Goal: Task Accomplishment & Management: Use online tool/utility

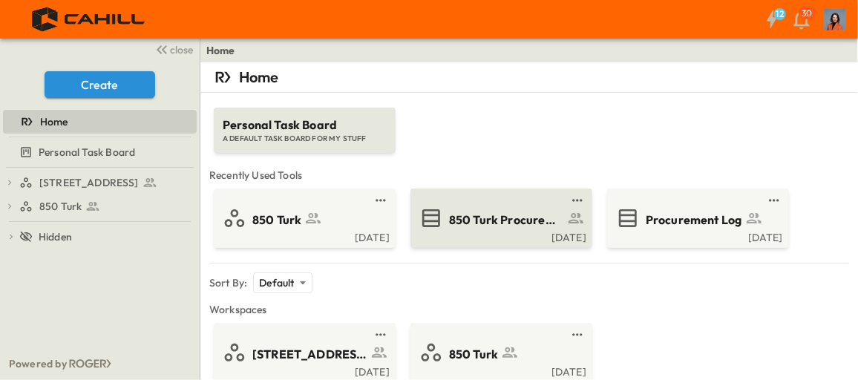
click at [506, 217] on span "850 Turk Procurement Log" at bounding box center [506, 220] width 115 height 17
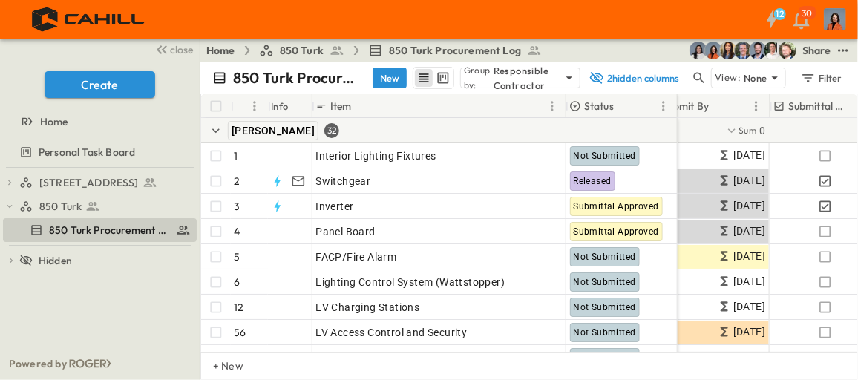
scroll to position [0, 427]
click at [162, 47] on icon "button" at bounding box center [162, 50] width 18 height 18
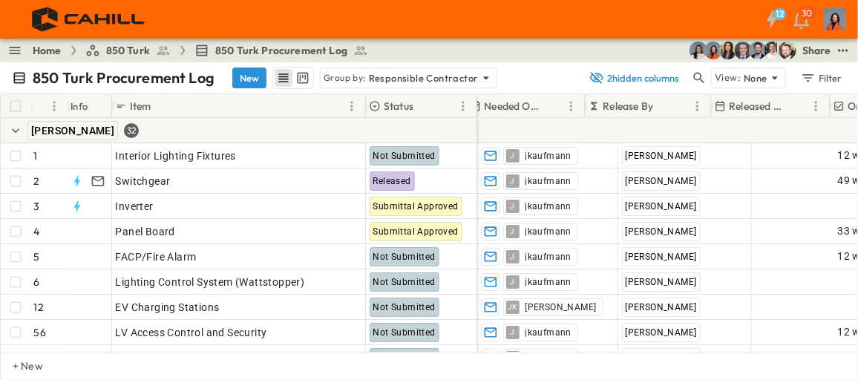
scroll to position [0, 640]
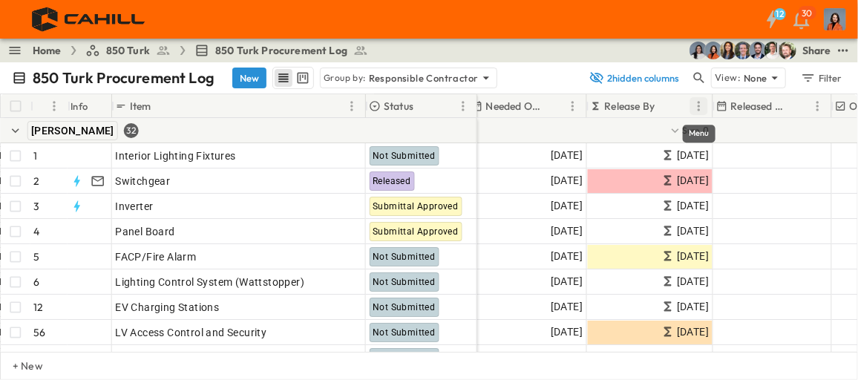
click at [699, 108] on icon "Menu" at bounding box center [699, 106] width 2 height 10
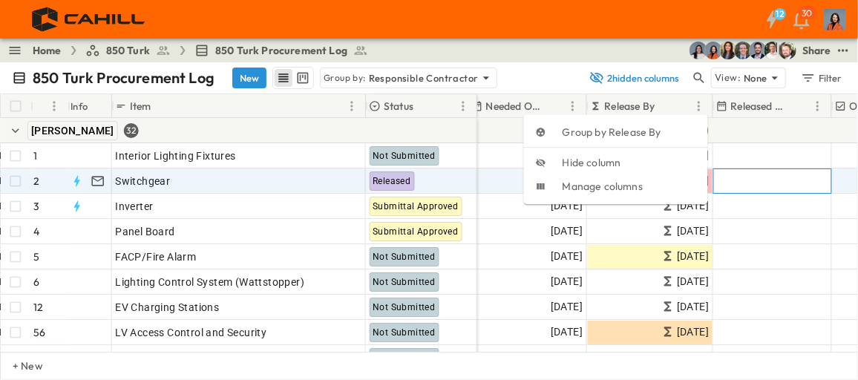
click at [767, 185] on div "Add Date" at bounding box center [772, 181] width 117 height 24
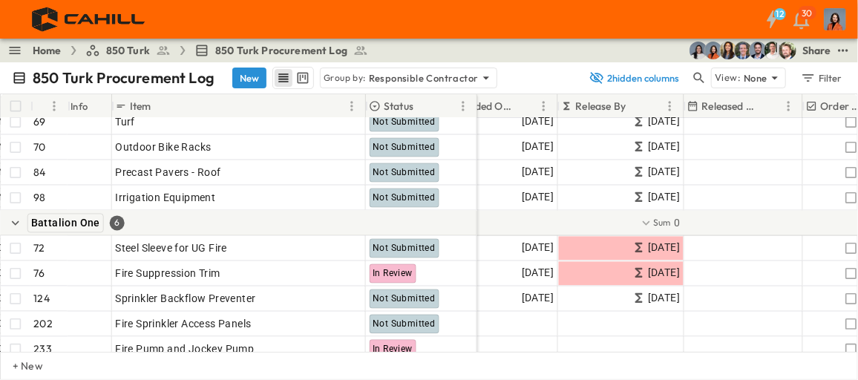
scroll to position [6071, 669]
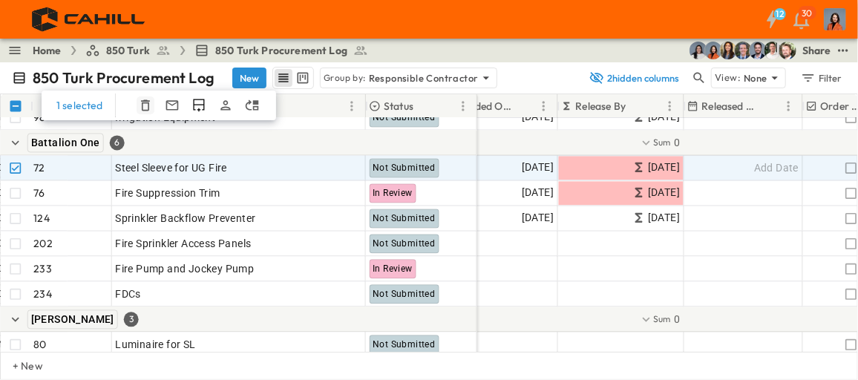
click at [145, 100] on icon "button" at bounding box center [145, 105] width 9 height 11
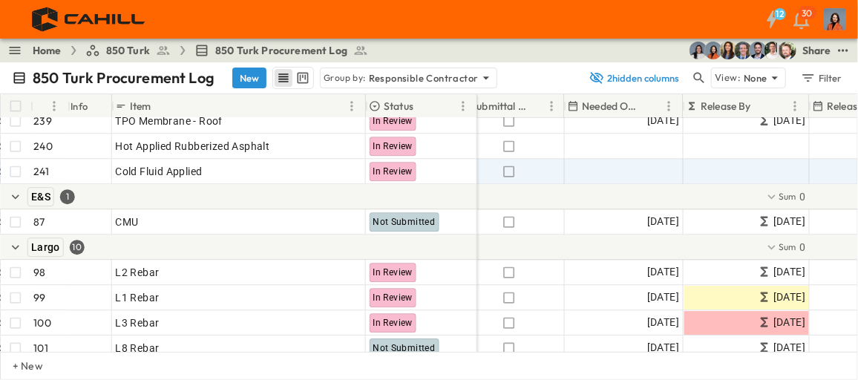
scroll to position [6619, 543]
